Goal: Information Seeking & Learning: Learn about a topic

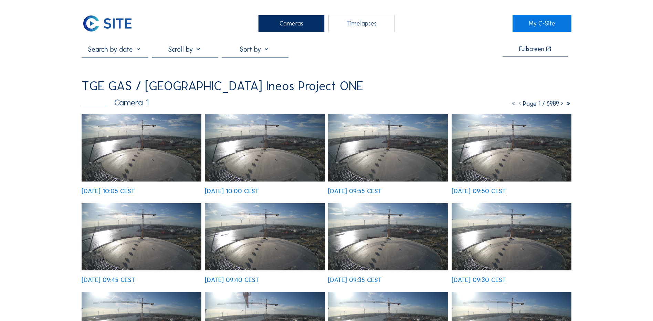
click at [292, 20] on div "Cameras" at bounding box center [291, 23] width 66 height 17
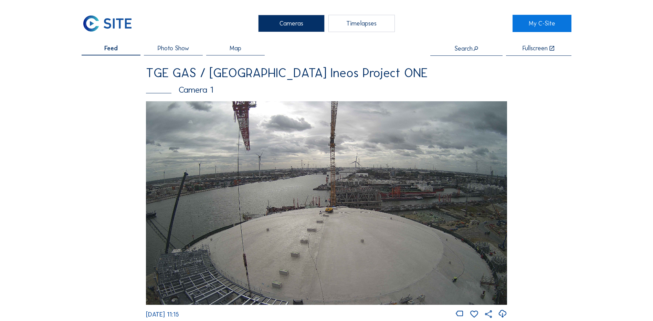
click at [185, 90] on div "Camera 1" at bounding box center [326, 89] width 361 height 9
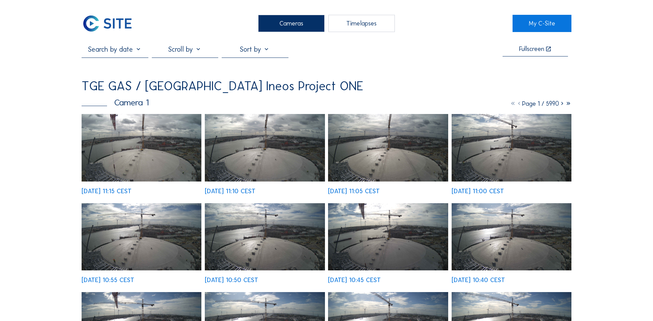
click at [150, 155] on img at bounding box center [142, 147] width 120 height 67
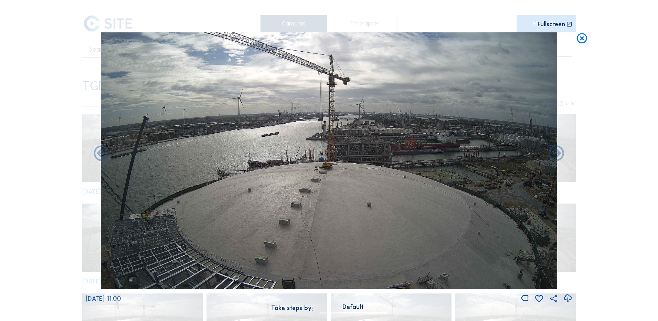
click at [569, 299] on icon at bounding box center [567, 297] width 9 height 11
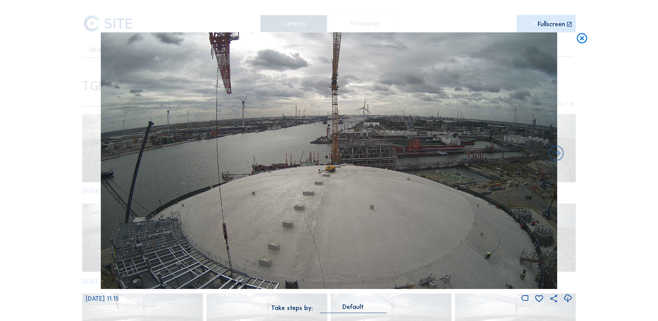
click at [337, 160] on img at bounding box center [329, 160] width 456 height 257
click at [568, 298] on icon at bounding box center [567, 297] width 9 height 11
click at [566, 300] on icon at bounding box center [567, 297] width 9 height 11
click at [635, 34] on div "Scroll to travel through time | Press 'Alt' Button + Scroll to Zoom | Click and…" at bounding box center [329, 160] width 658 height 321
click at [583, 39] on icon at bounding box center [582, 38] width 12 height 13
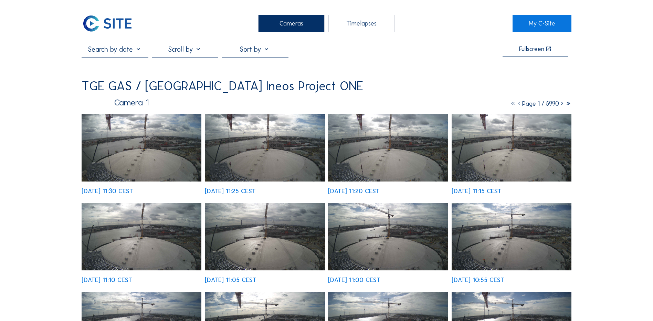
click at [151, 164] on img at bounding box center [142, 147] width 120 height 67
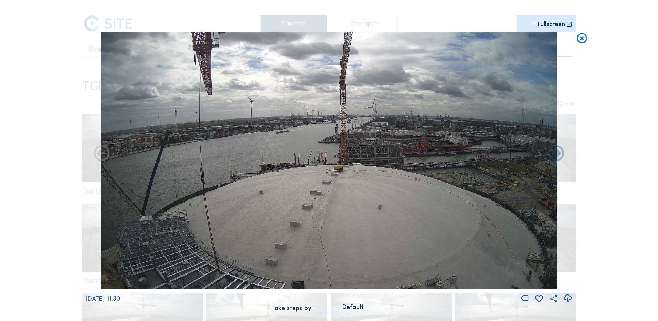
click at [578, 40] on icon at bounding box center [582, 38] width 12 height 13
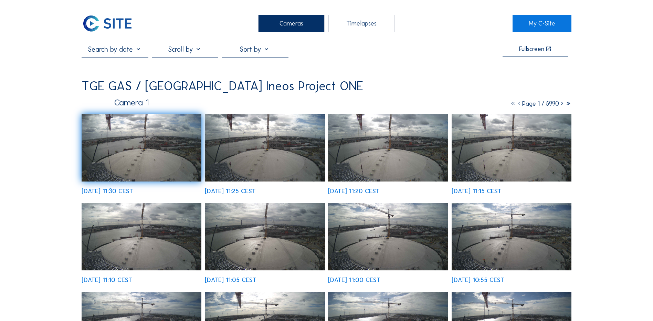
click at [306, 23] on div "Cameras" at bounding box center [291, 23] width 66 height 17
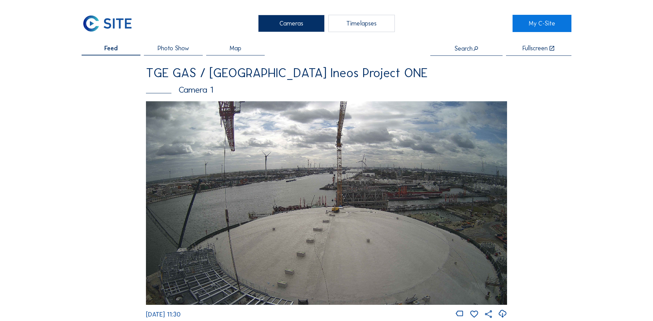
click at [427, 223] on img at bounding box center [326, 202] width 361 height 203
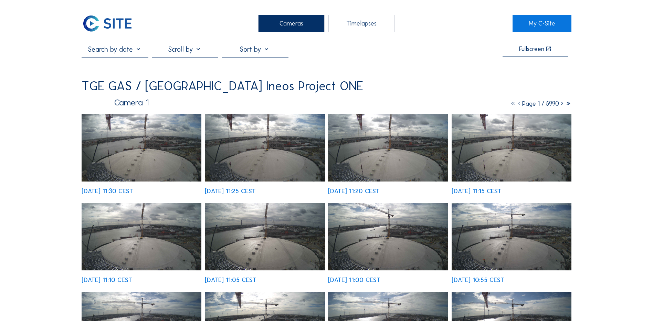
click at [141, 166] on img at bounding box center [142, 147] width 120 height 67
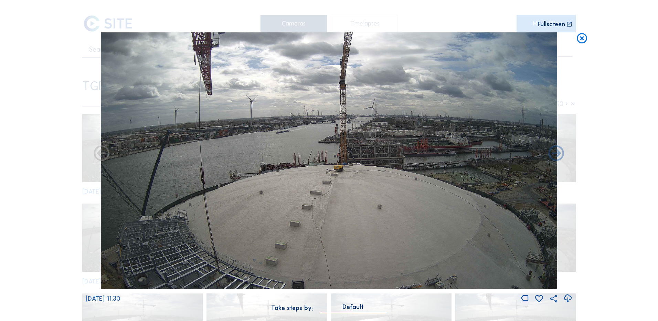
click at [567, 301] on icon at bounding box center [567, 297] width 9 height 11
click at [593, 208] on div "Scroll to travel through time | Press 'Alt' Button + Scroll to Zoom | Click and…" at bounding box center [329, 160] width 658 height 321
click at [585, 41] on icon at bounding box center [582, 38] width 12 height 13
